Goal: Task Accomplishment & Management: Manage account settings

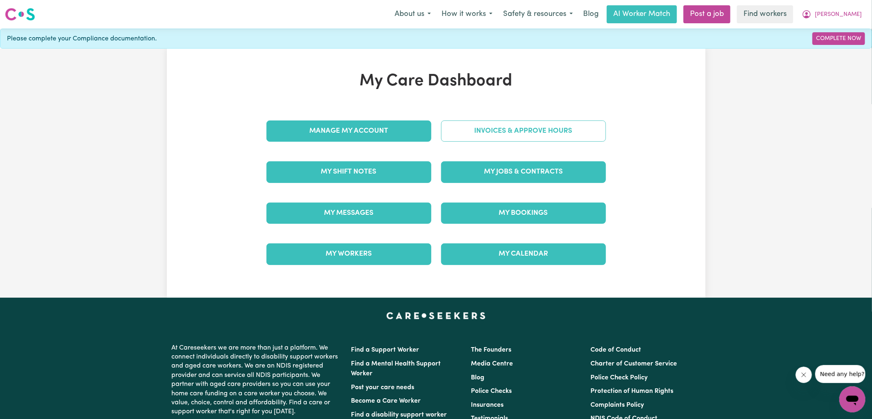
click at [452, 129] on link "Invoices & Approve Hours" at bounding box center [523, 130] width 165 height 21
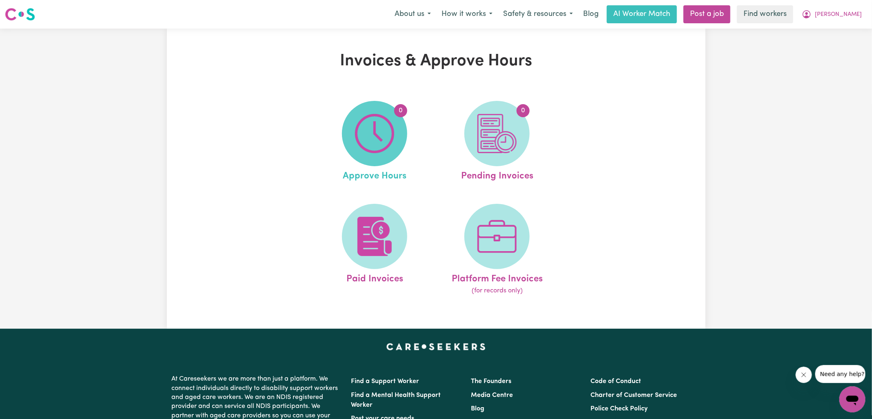
click at [366, 154] on span "0" at bounding box center [374, 133] width 65 height 65
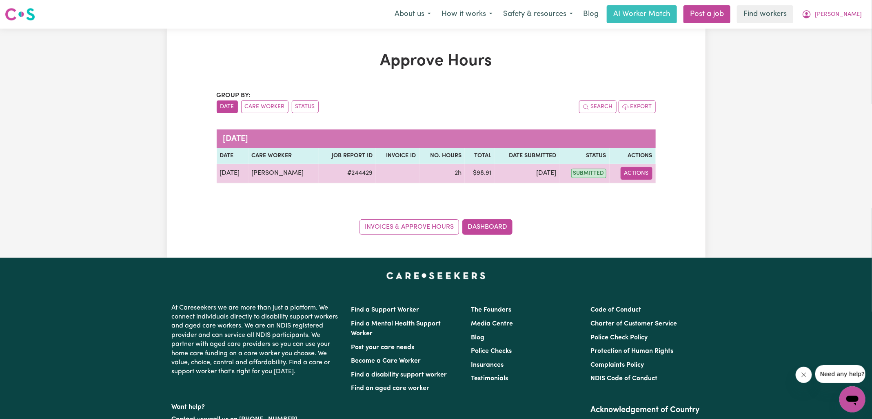
click at [642, 170] on button "Actions" at bounding box center [636, 173] width 32 height 13
click at [642, 199] on link "View Job Report" at bounding box center [656, 192] width 70 height 16
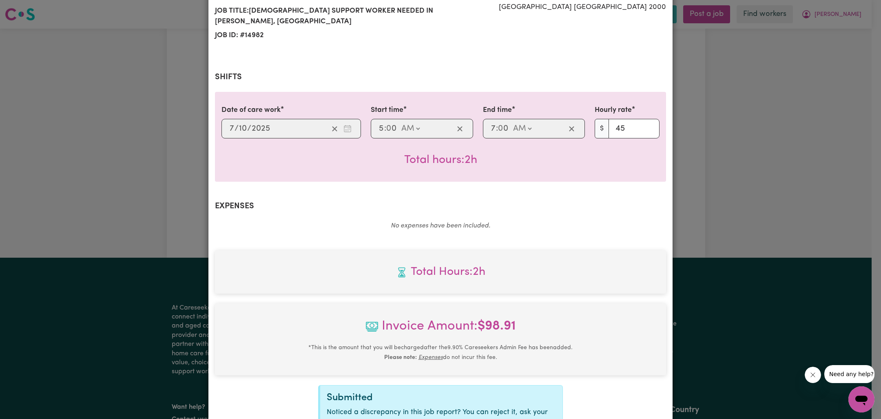
scroll to position [220, 0]
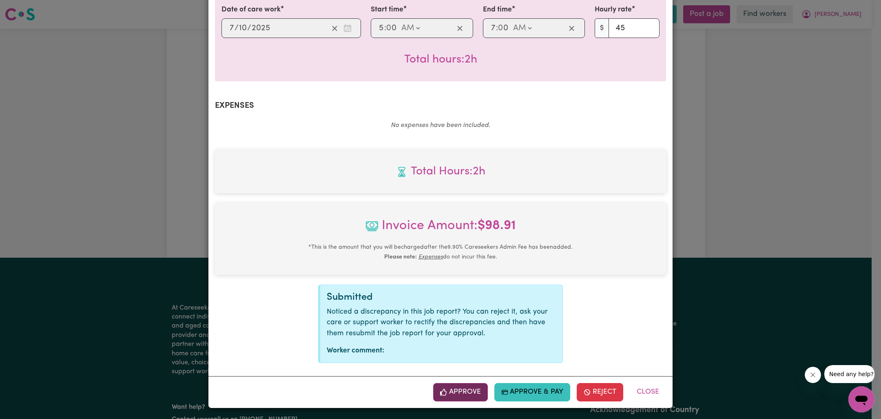
click at [460, 388] on button "Approve" at bounding box center [460, 392] width 55 height 18
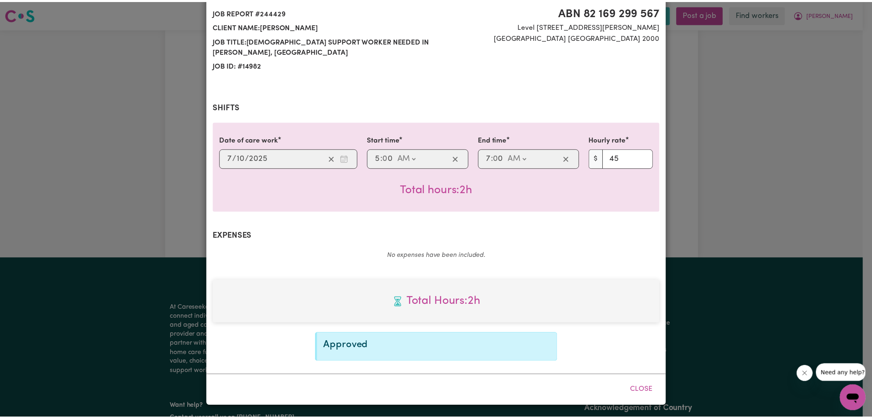
scroll to position [89, 0]
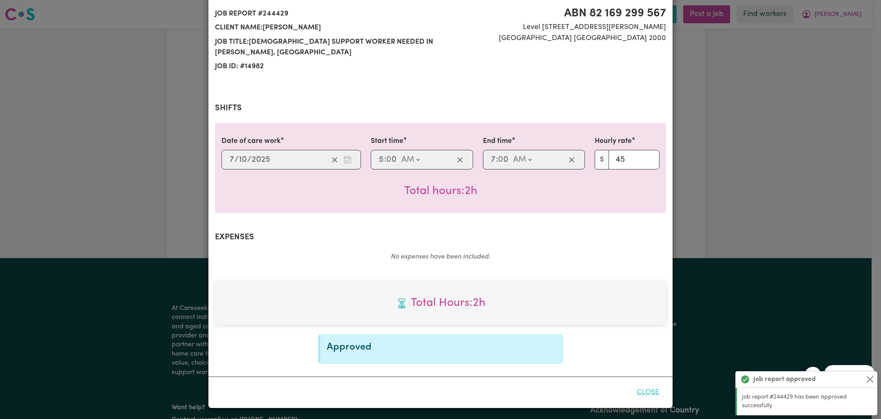
click at [640, 388] on button "Close" at bounding box center [648, 392] width 36 height 18
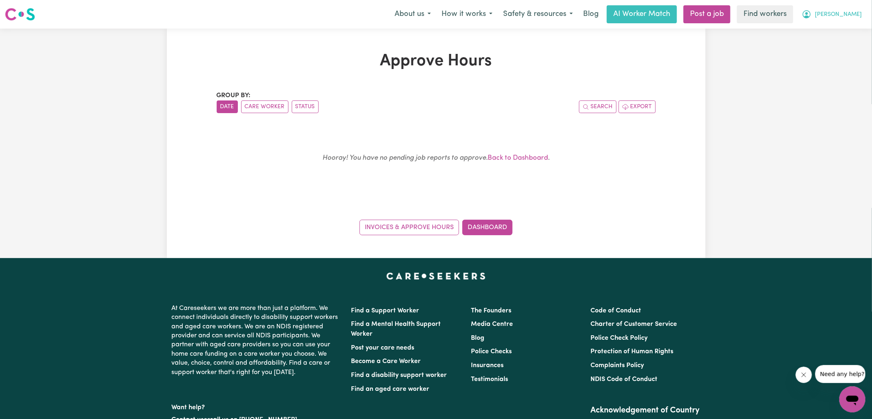
click at [811, 16] on icon "My Account" at bounding box center [806, 14] width 8 height 8
click at [841, 44] on link "Logout" at bounding box center [834, 47] width 64 height 16
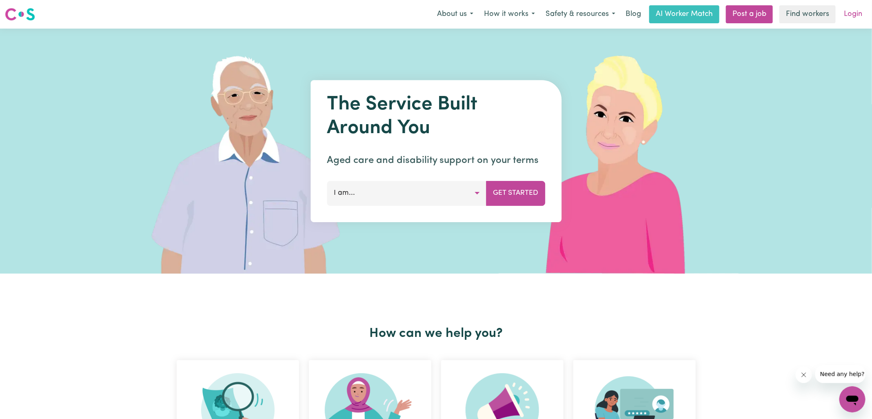
click at [853, 16] on link "Login" at bounding box center [853, 14] width 28 height 18
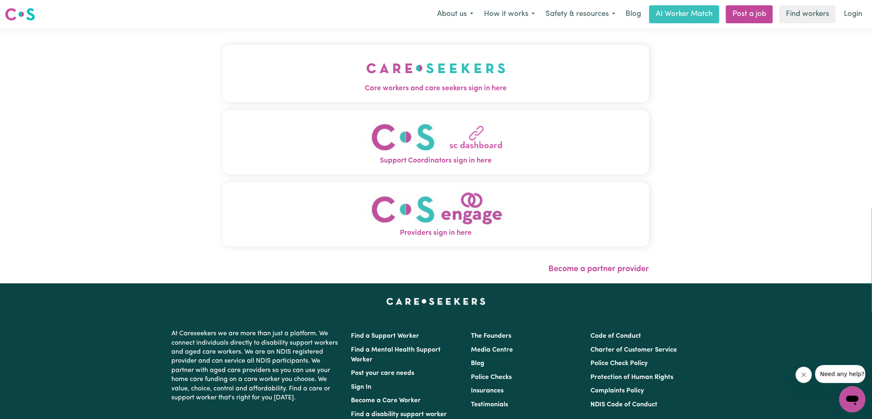
click at [257, 81] on button "Care workers and care seekers sign in here" at bounding box center [436, 73] width 426 height 57
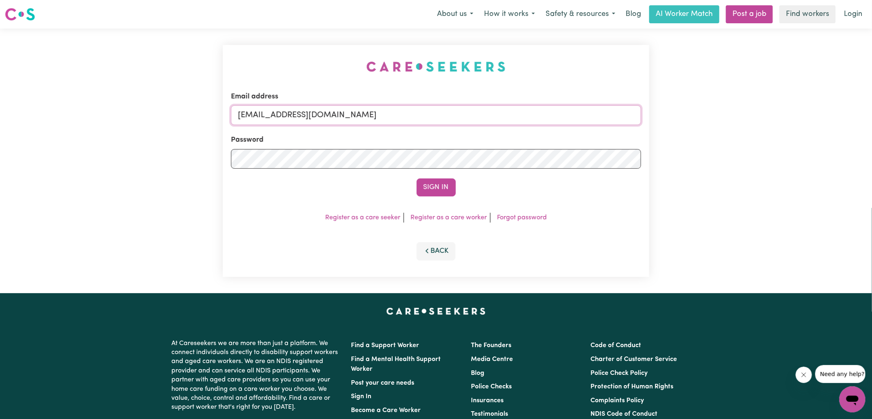
drag, startPoint x: 289, startPoint y: 111, endPoint x: 545, endPoint y: 119, distance: 255.9
click at [545, 120] on input "[EMAIL_ADDRESS][DOMAIN_NAME]" at bounding box center [436, 115] width 410 height 20
paste input "BibiArosaSpeeHCS"
type input "[EMAIL_ADDRESS][DOMAIN_NAME]"
click at [546, 65] on div "Email address [EMAIL_ADDRESS][DOMAIN_NAME] Password Sign In Register as a care …" at bounding box center [436, 161] width 426 height 232
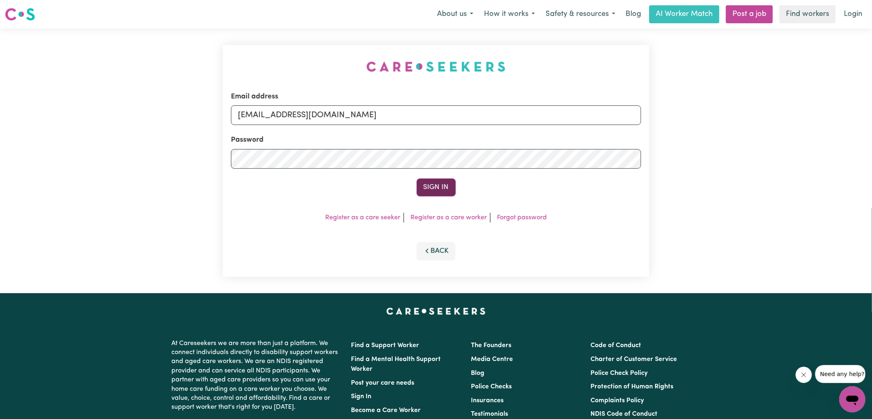
click at [441, 182] on button "Sign In" at bounding box center [436, 187] width 39 height 18
